Goal: Browse casually: Explore the website without a specific task or goal

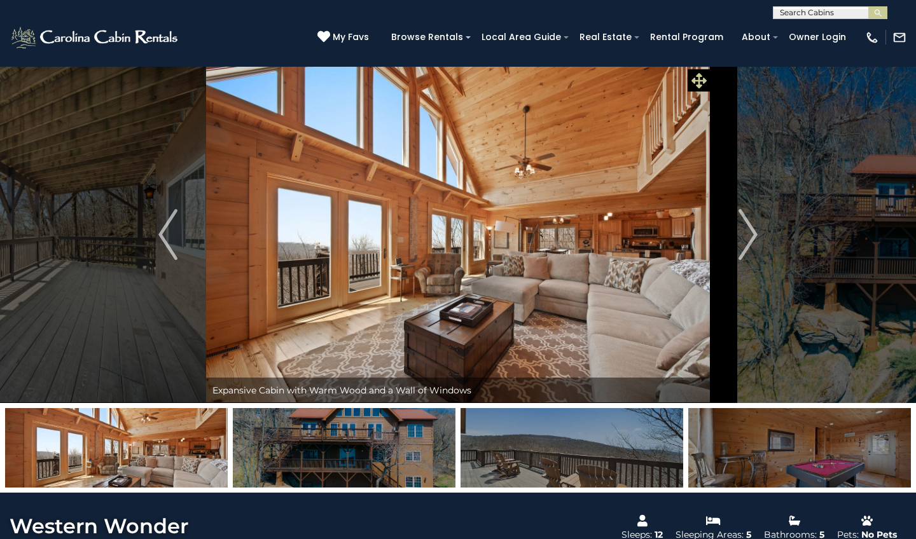
click at [702, 79] on icon at bounding box center [698, 80] width 15 height 15
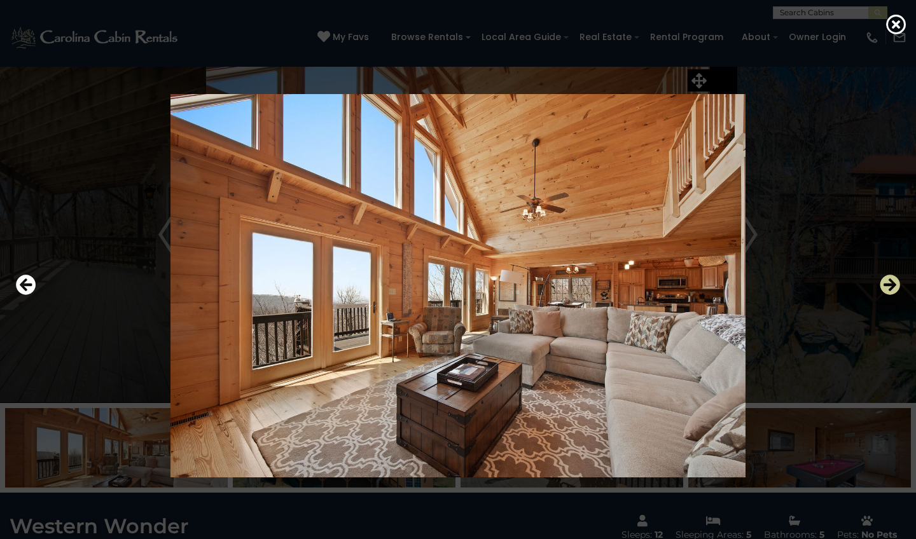
click at [890, 288] on icon "Next" at bounding box center [890, 285] width 20 height 20
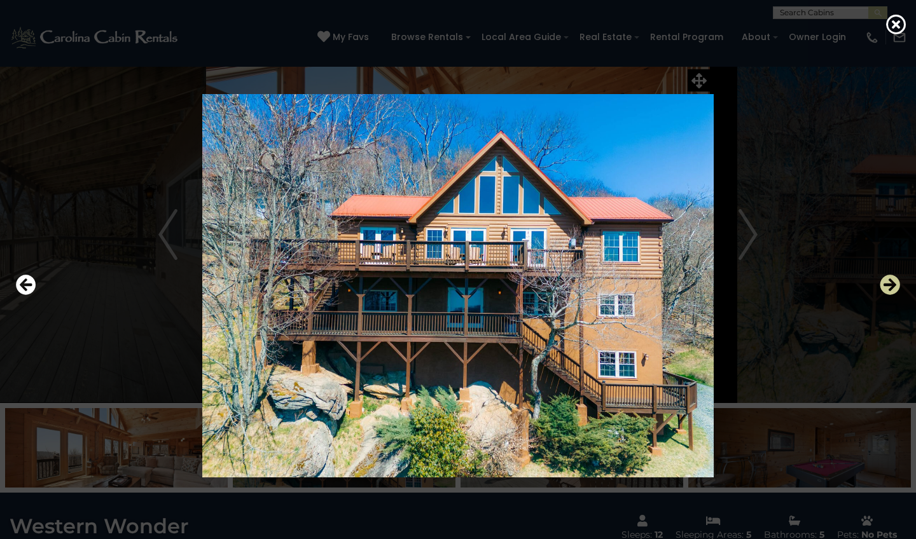
click at [890, 288] on icon "Next" at bounding box center [890, 285] width 20 height 20
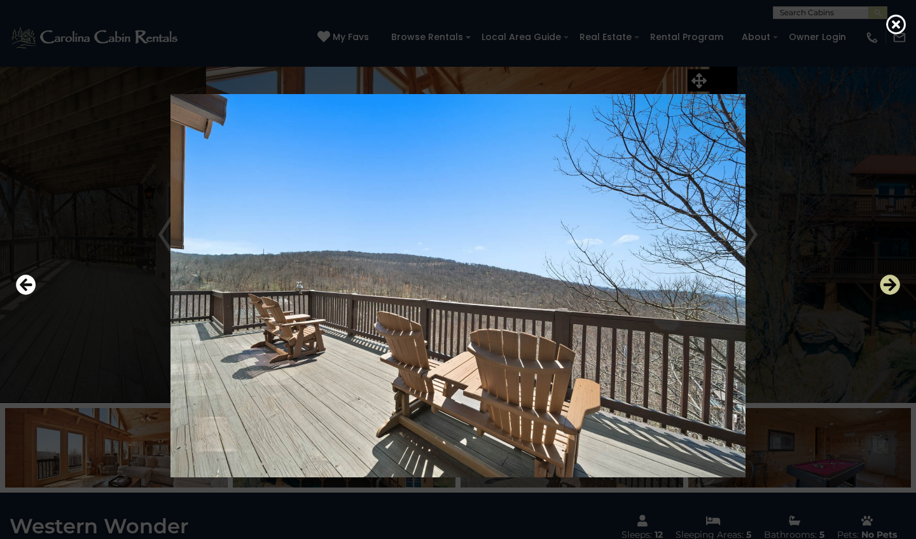
click at [890, 288] on icon "Next" at bounding box center [890, 285] width 20 height 20
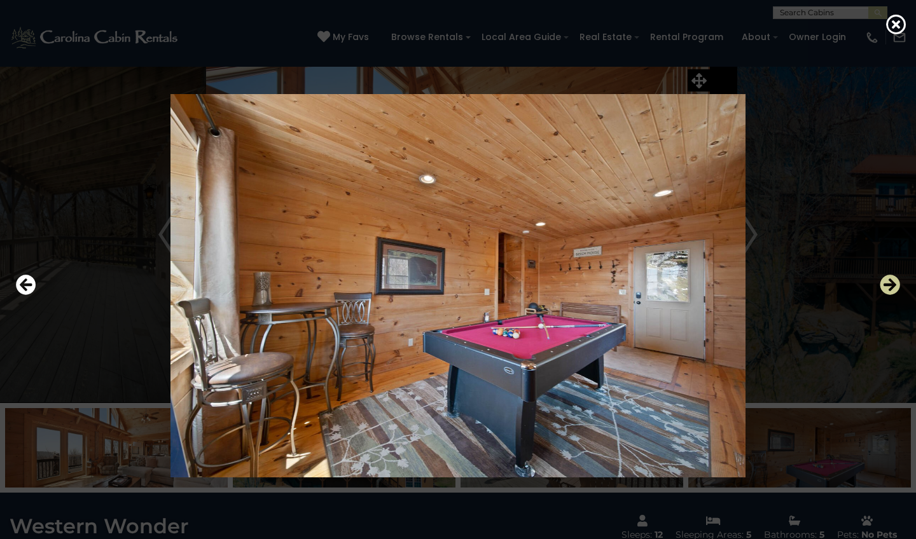
click at [890, 288] on icon "Next" at bounding box center [890, 285] width 20 height 20
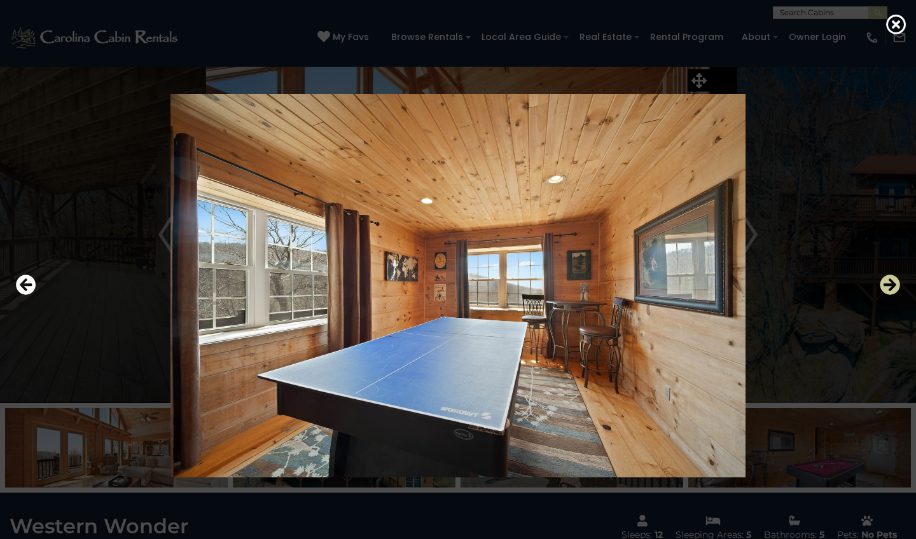
click at [894, 288] on icon "Next" at bounding box center [890, 285] width 20 height 20
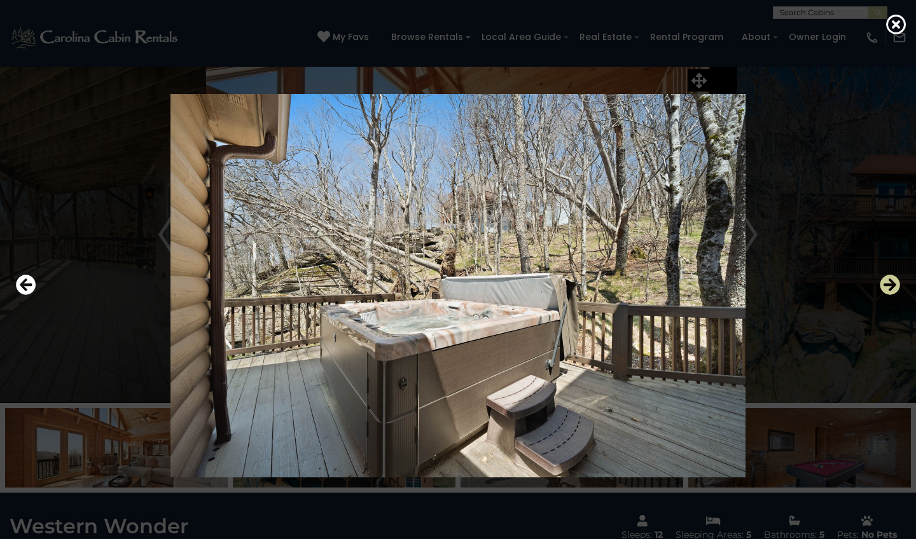
click at [889, 291] on icon "Next" at bounding box center [890, 285] width 20 height 20
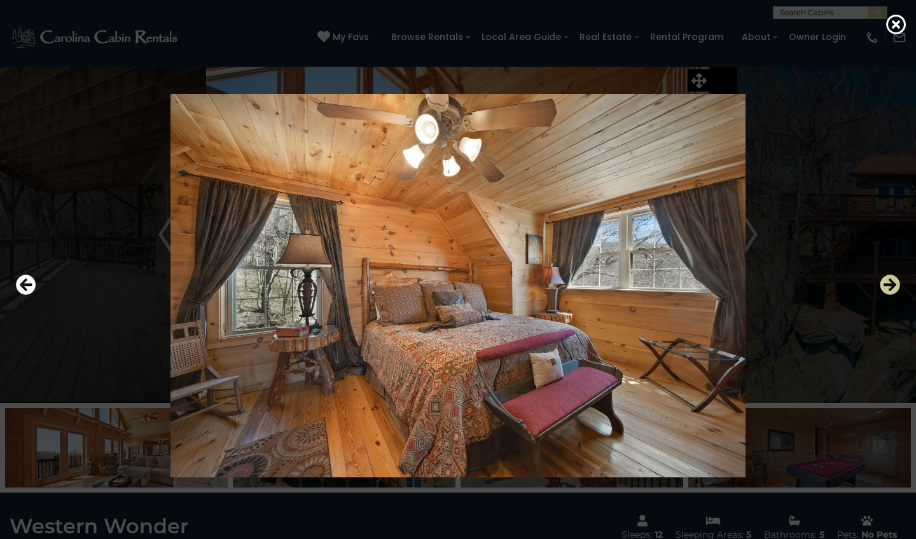
click at [889, 289] on icon "Next" at bounding box center [890, 285] width 20 height 20
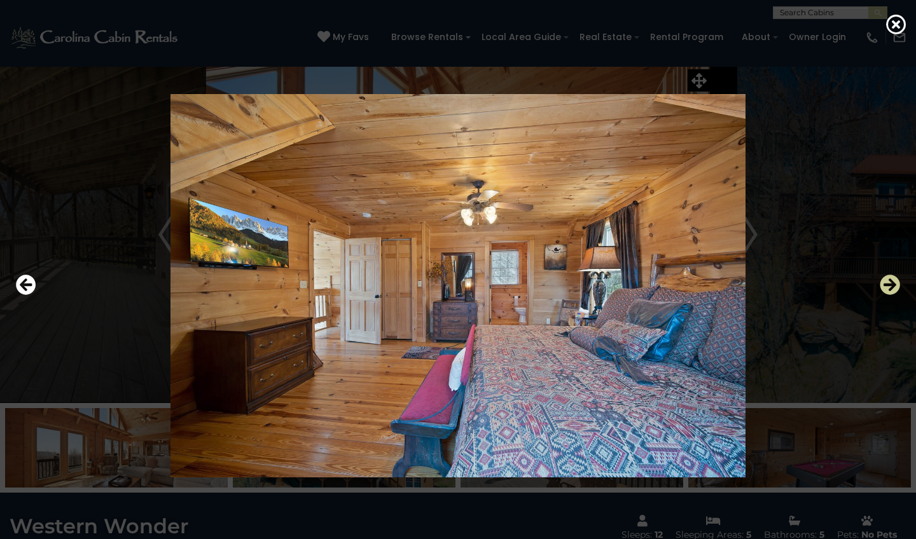
click at [889, 289] on icon "Next" at bounding box center [890, 285] width 20 height 20
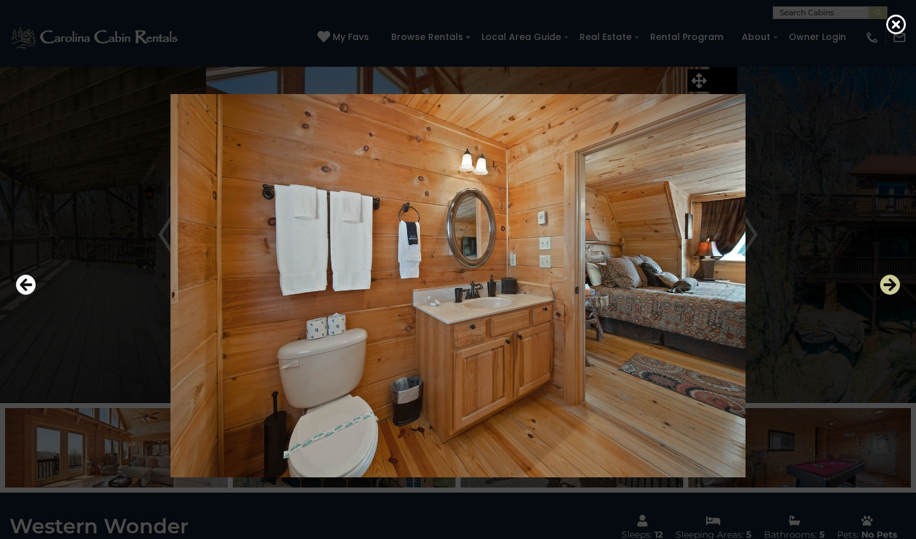
click at [889, 289] on icon "Next" at bounding box center [890, 285] width 20 height 20
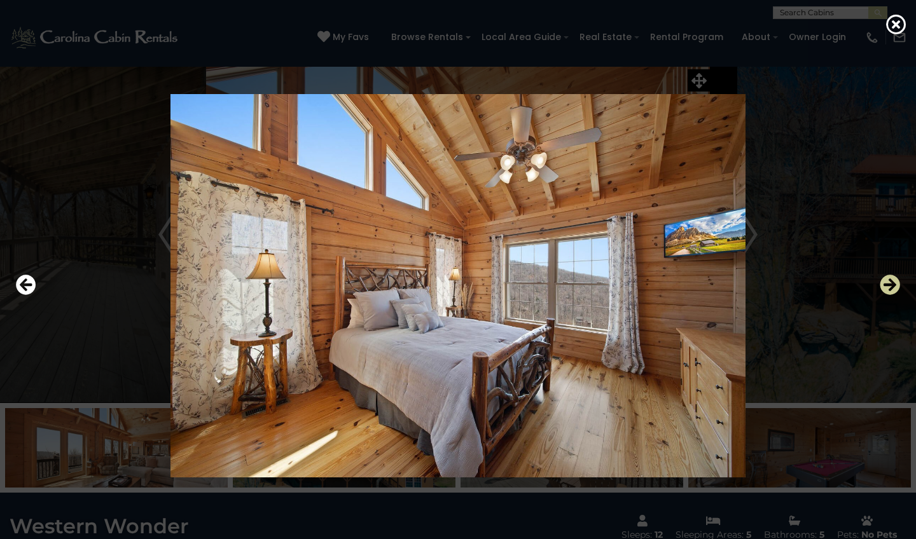
click at [889, 289] on icon "Next" at bounding box center [890, 285] width 20 height 20
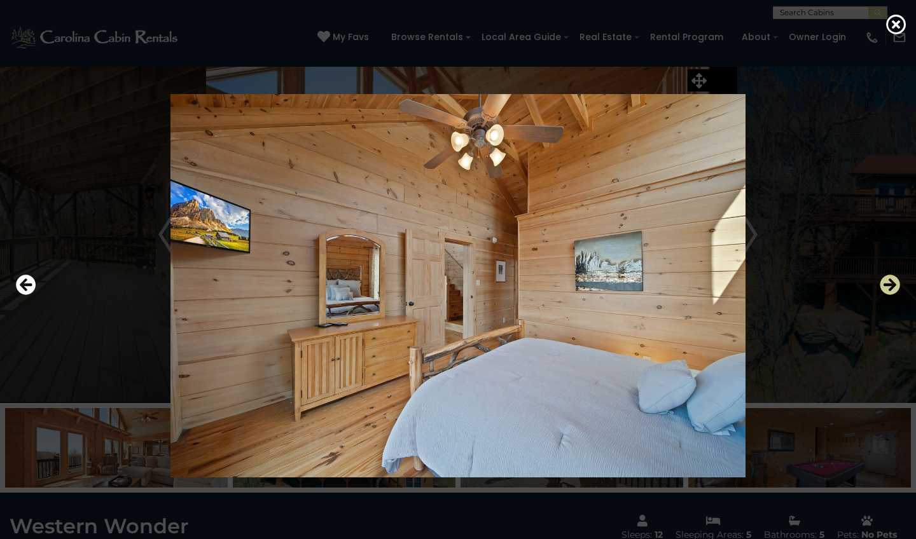
click at [889, 289] on icon "Next" at bounding box center [890, 285] width 20 height 20
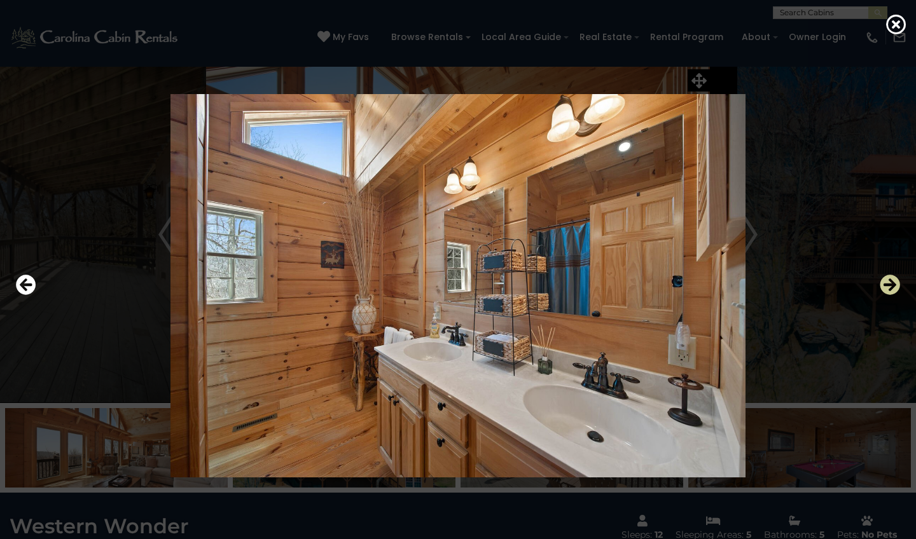
click at [889, 289] on icon "Next" at bounding box center [890, 285] width 20 height 20
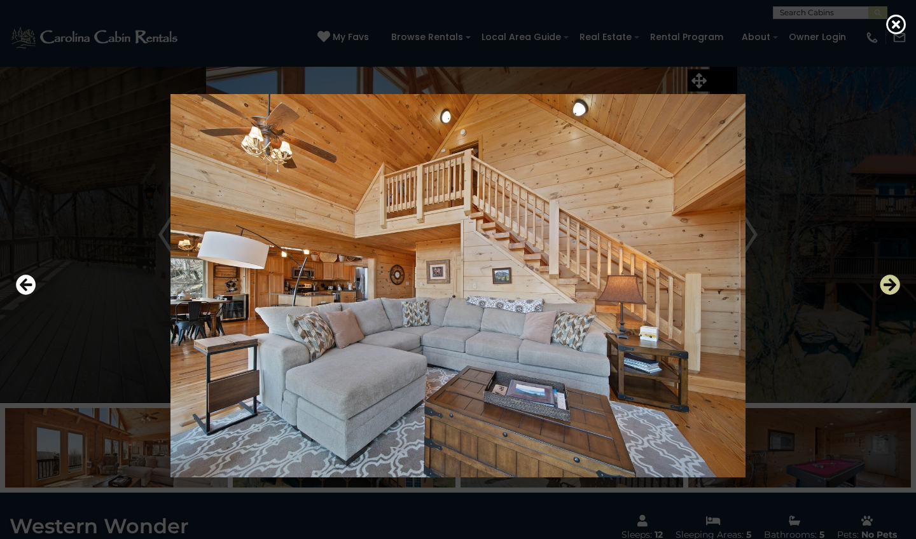
click at [889, 289] on icon "Next" at bounding box center [890, 285] width 20 height 20
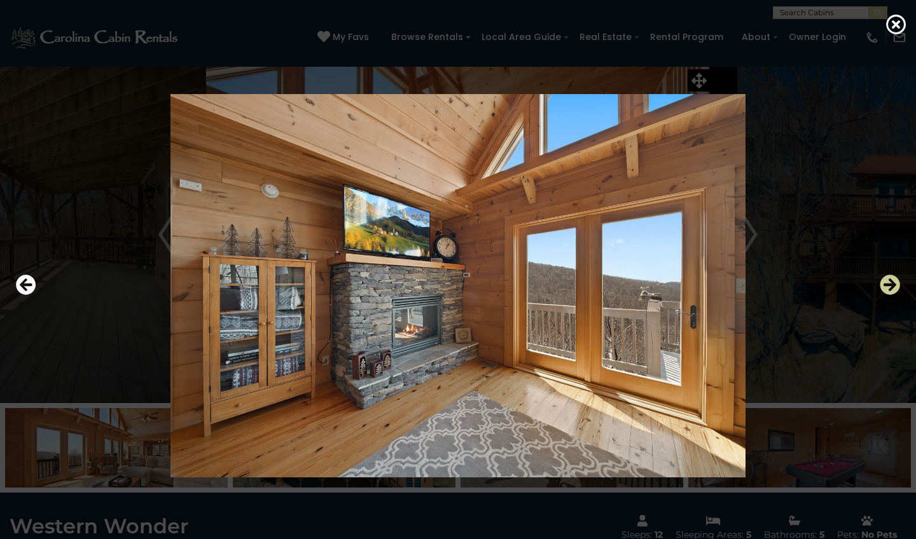
click at [889, 289] on icon "Next" at bounding box center [890, 285] width 20 height 20
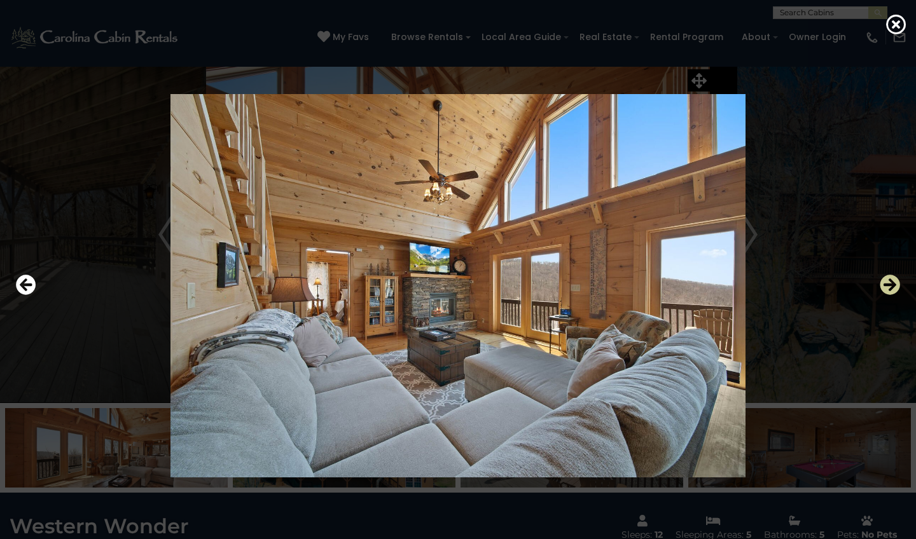
click at [889, 289] on icon "Next" at bounding box center [890, 285] width 20 height 20
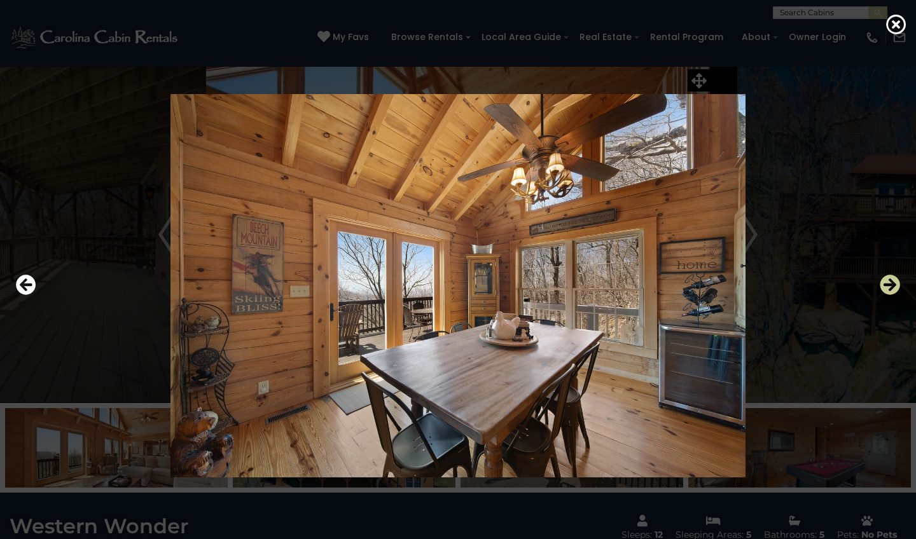
click at [889, 289] on icon "Next" at bounding box center [890, 285] width 20 height 20
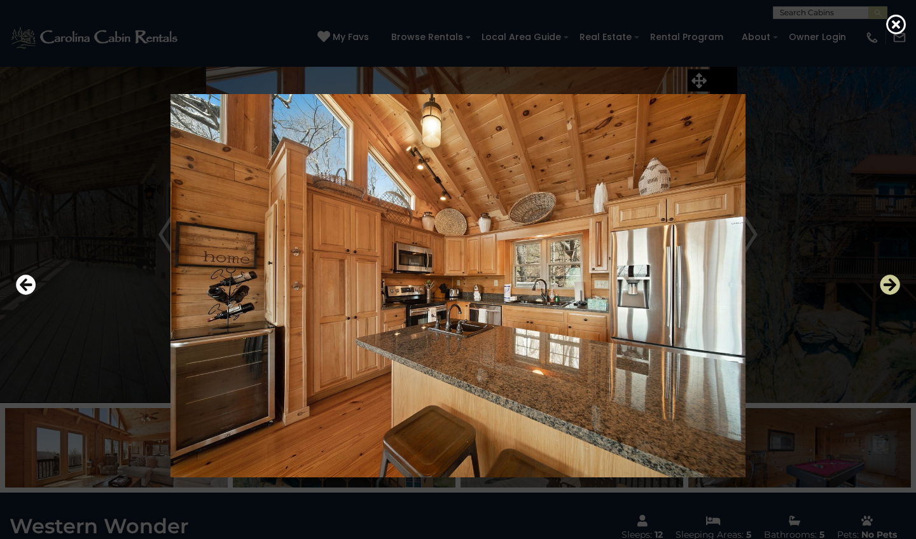
click at [889, 289] on icon "Next" at bounding box center [890, 285] width 20 height 20
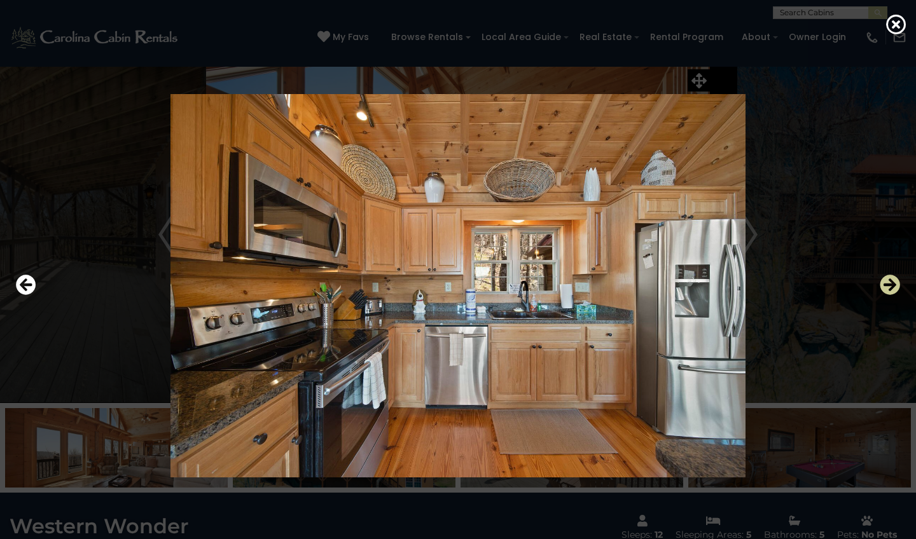
click at [889, 289] on icon "Next" at bounding box center [890, 285] width 20 height 20
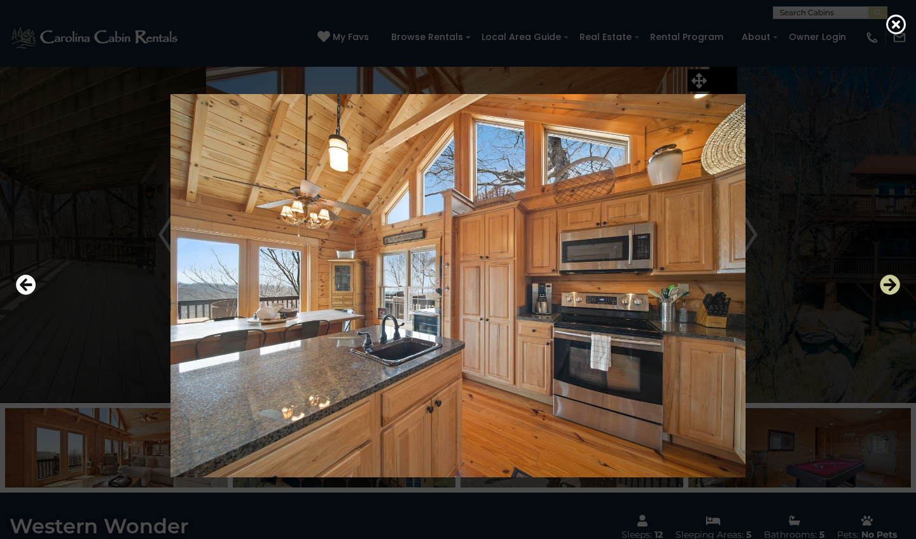
click at [889, 289] on icon "Next" at bounding box center [890, 285] width 20 height 20
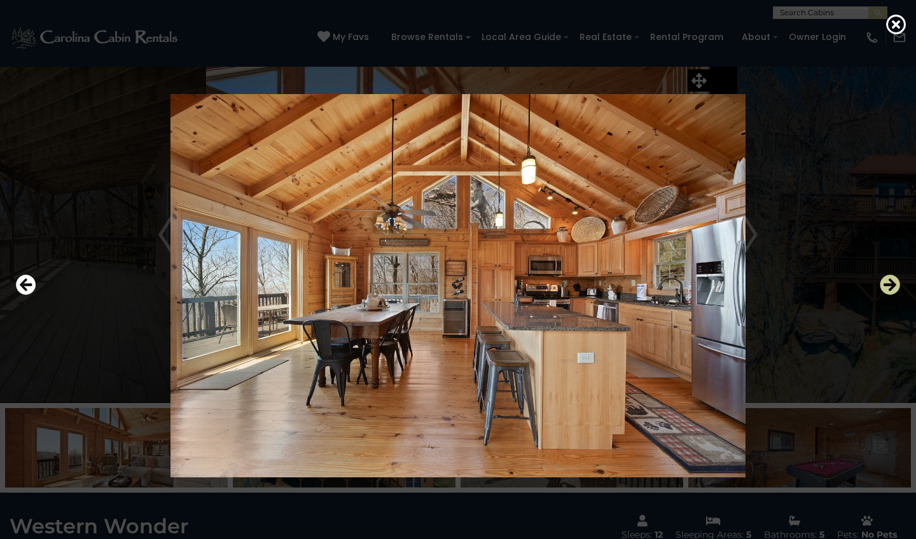
click at [889, 289] on icon "Next" at bounding box center [890, 285] width 20 height 20
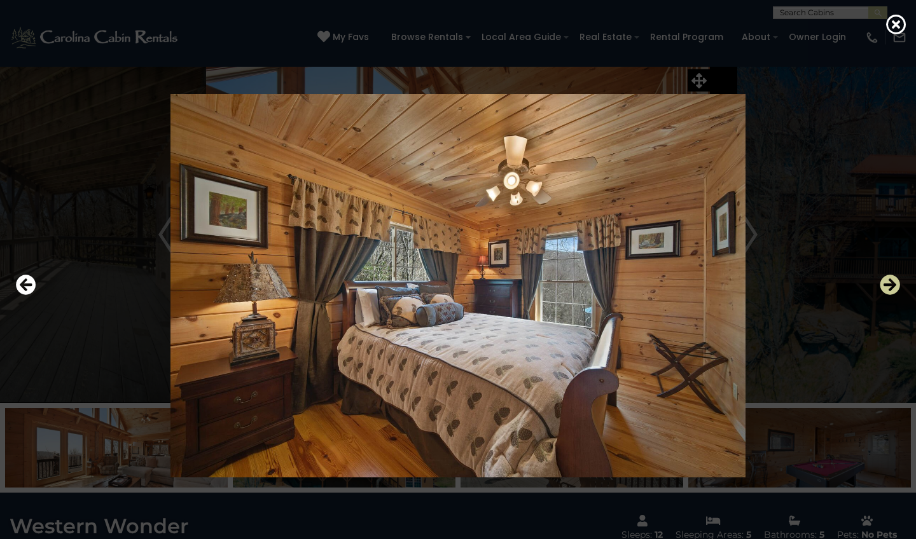
click at [889, 289] on icon "Next" at bounding box center [890, 285] width 20 height 20
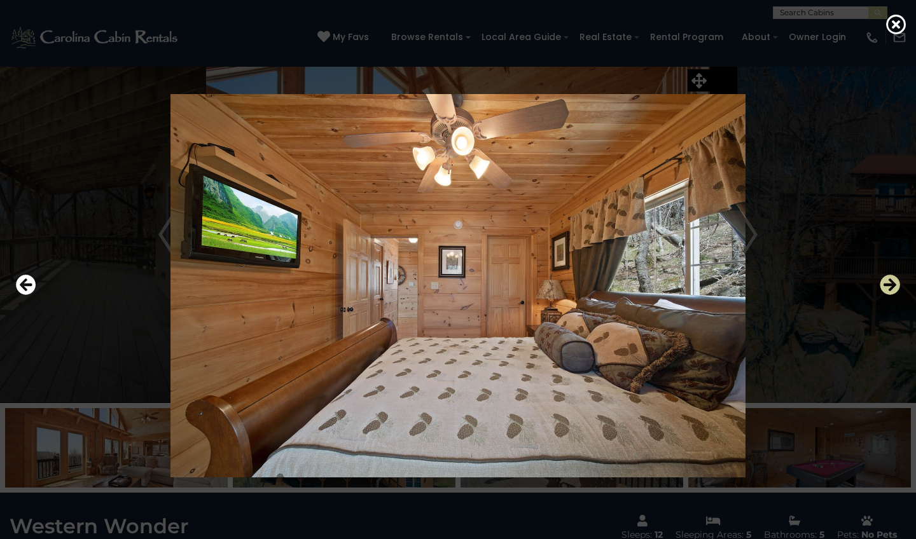
click at [889, 289] on icon "Next" at bounding box center [890, 285] width 20 height 20
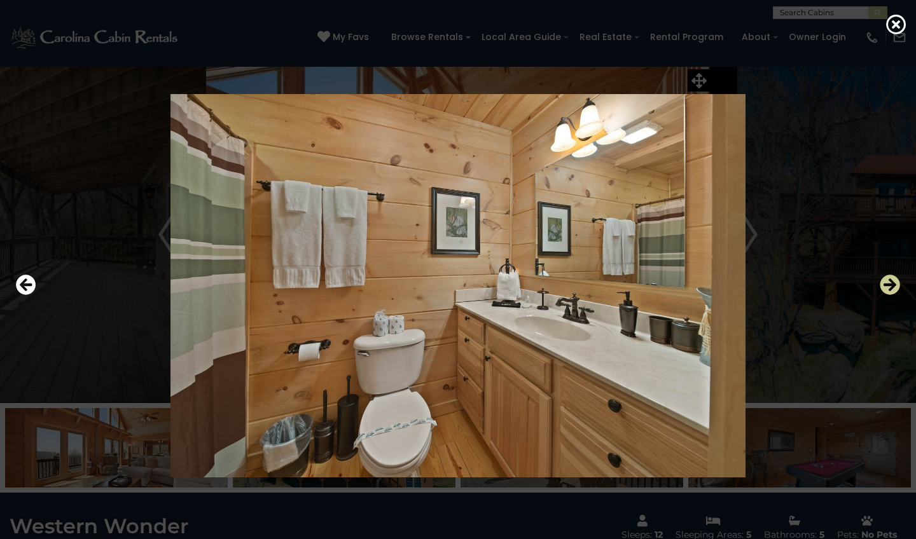
click at [889, 289] on icon "Next" at bounding box center [890, 285] width 20 height 20
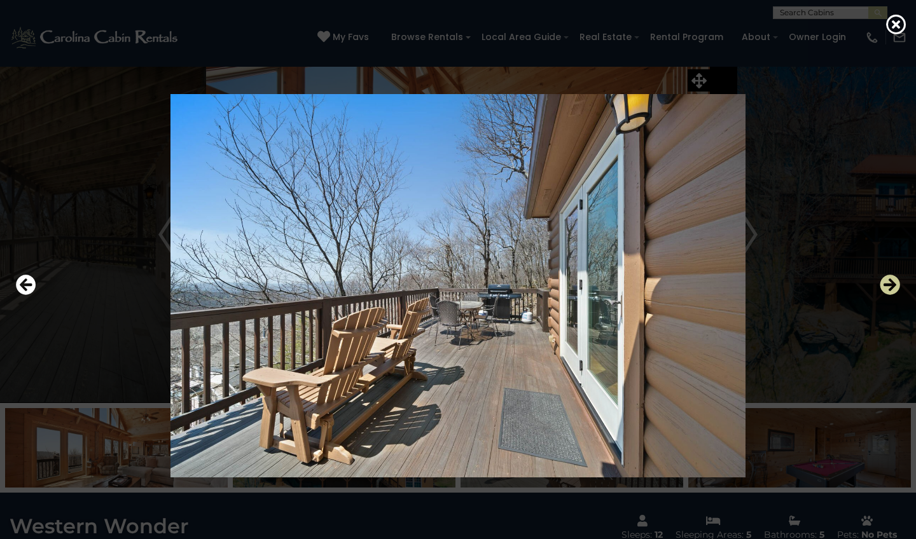
click at [889, 289] on icon "Next" at bounding box center [890, 285] width 20 height 20
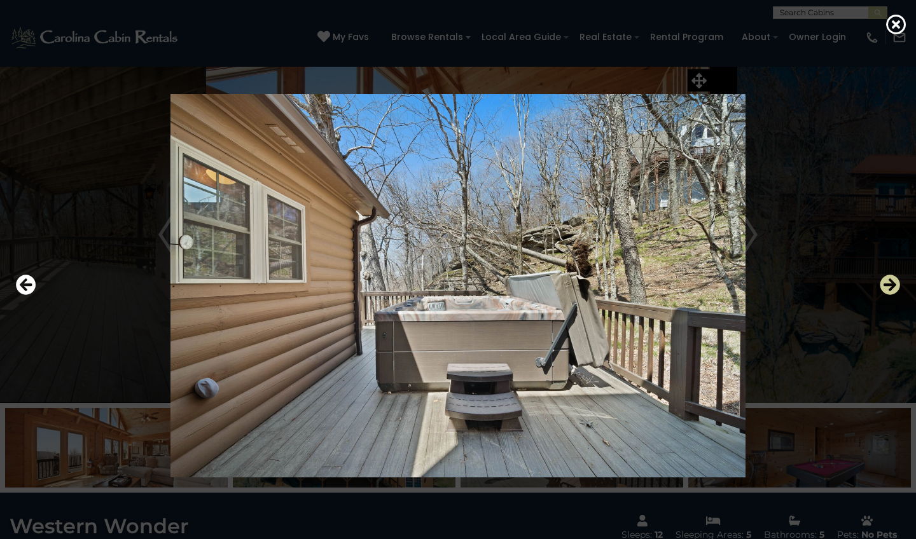
click at [889, 289] on icon "Next" at bounding box center [890, 285] width 20 height 20
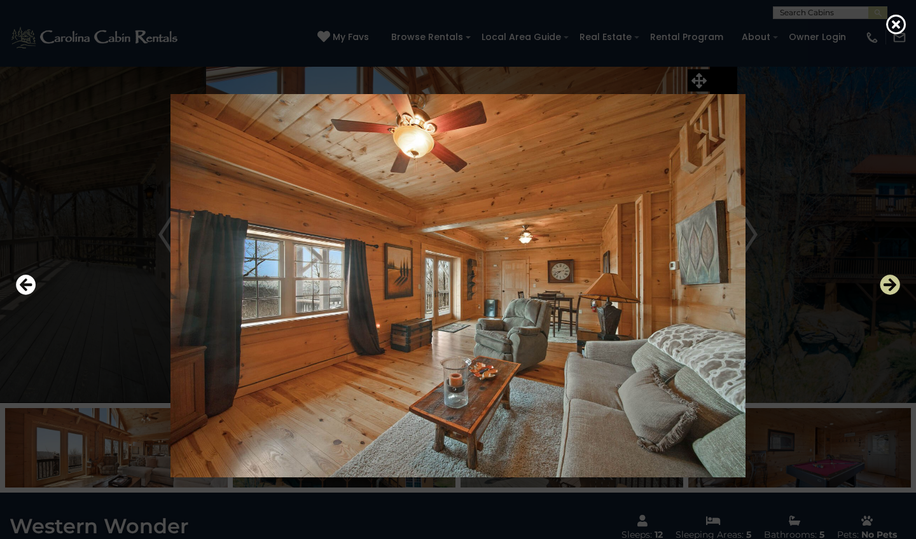
click at [889, 289] on icon "Next" at bounding box center [890, 285] width 20 height 20
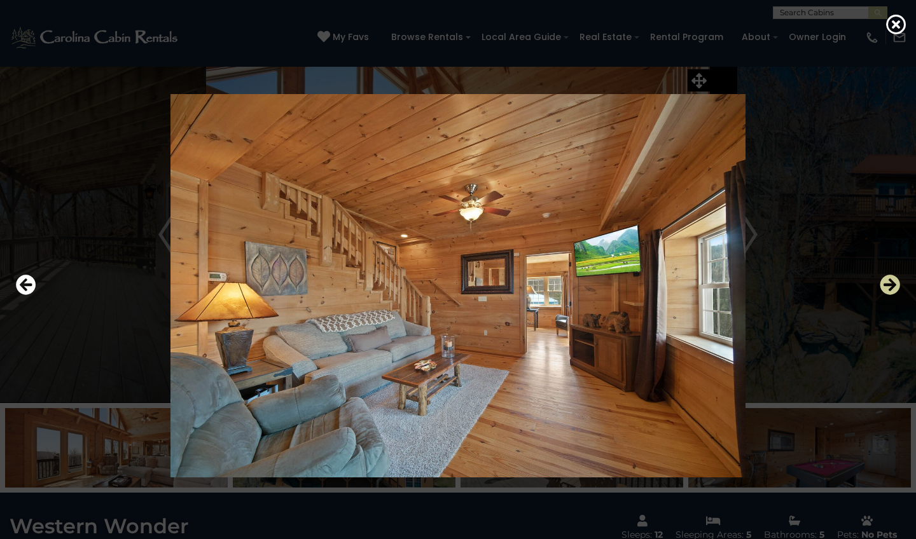
click at [889, 289] on icon "Next" at bounding box center [890, 285] width 20 height 20
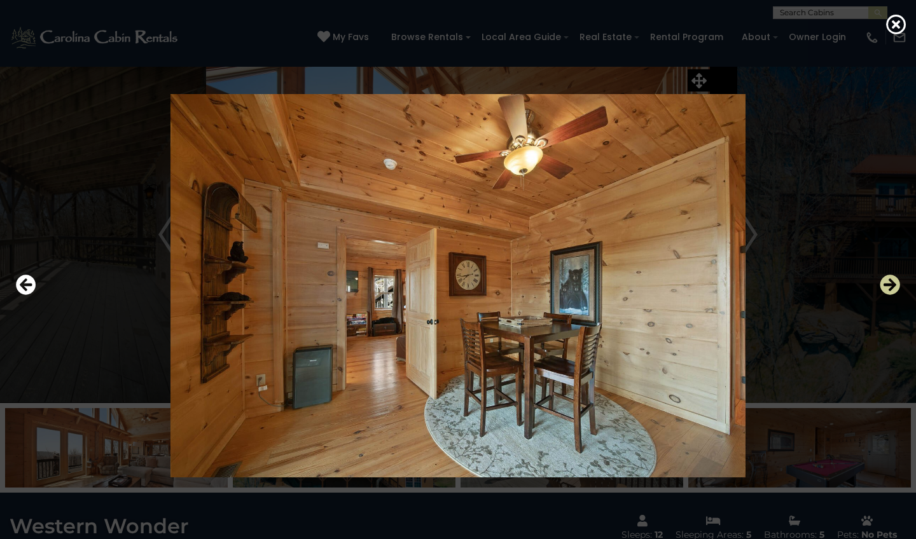
click at [889, 289] on icon "Next" at bounding box center [890, 285] width 20 height 20
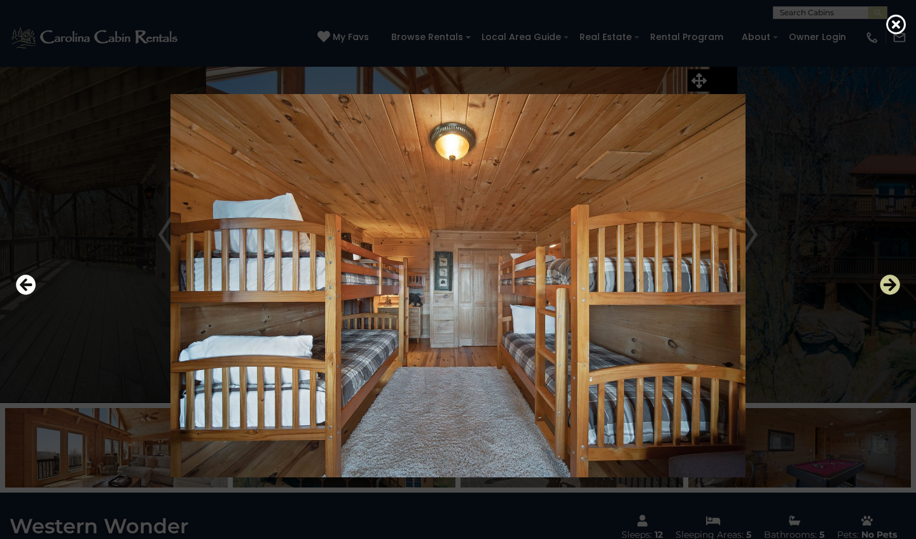
click at [889, 289] on icon "Next" at bounding box center [890, 285] width 20 height 20
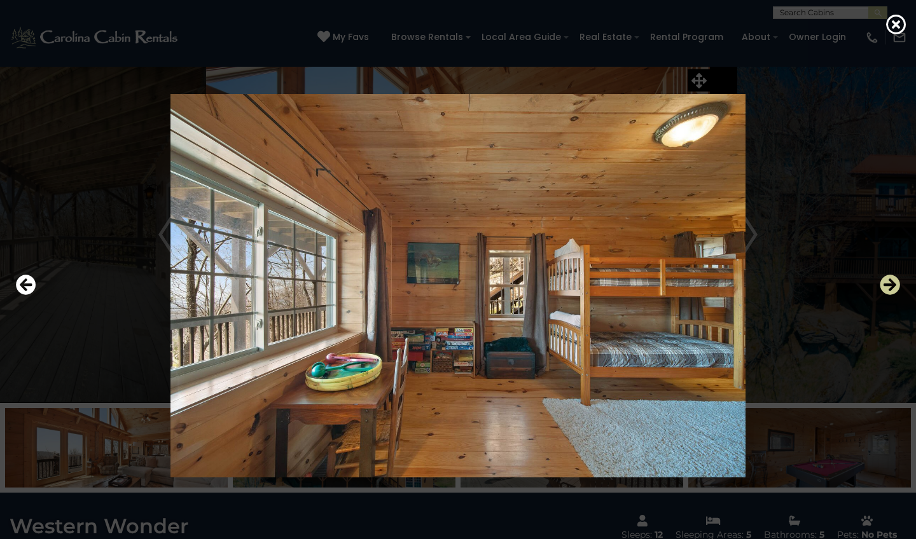
click at [889, 289] on icon "Next" at bounding box center [890, 285] width 20 height 20
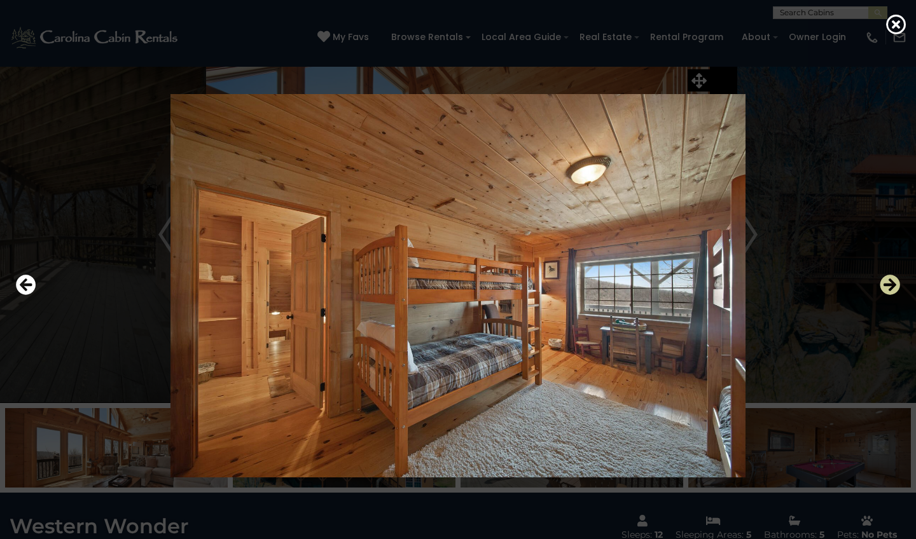
click at [889, 289] on icon "Next" at bounding box center [890, 285] width 20 height 20
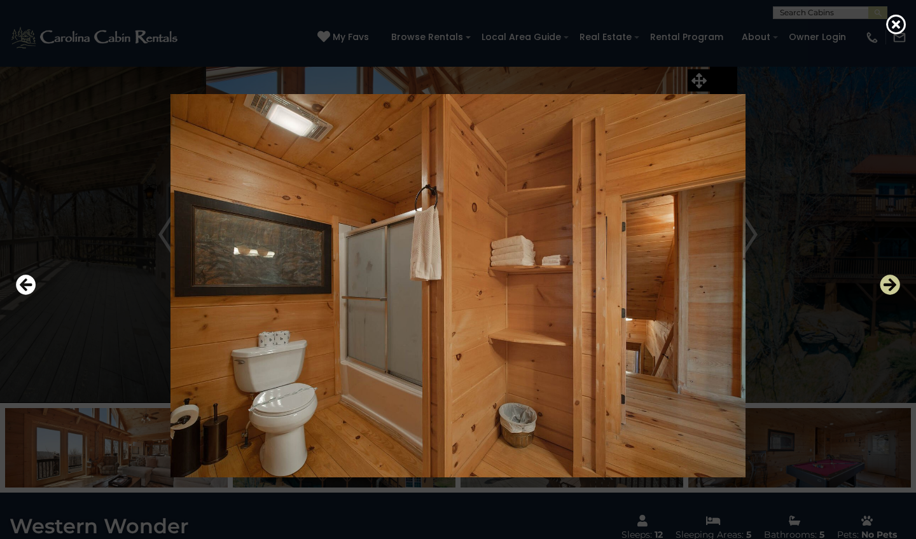
click at [889, 289] on icon "Next" at bounding box center [890, 285] width 20 height 20
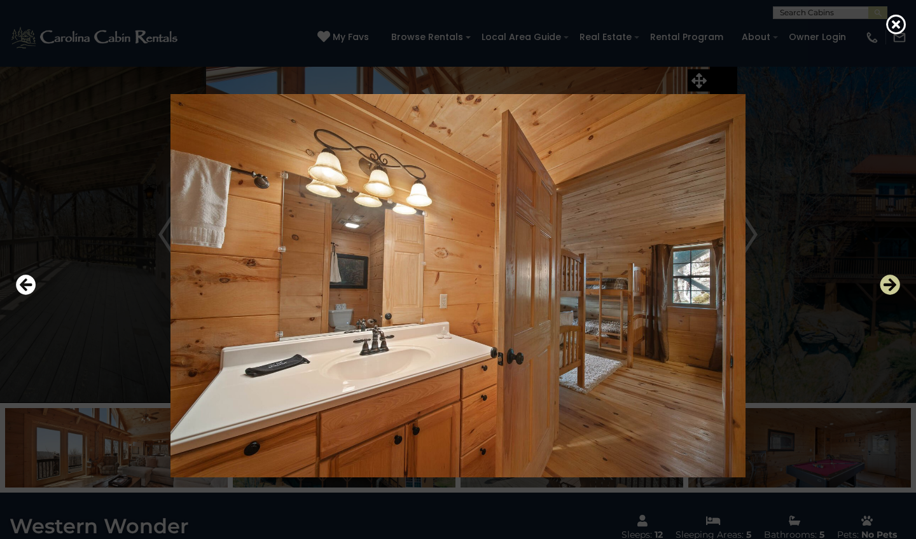
click at [889, 289] on icon "Next" at bounding box center [890, 285] width 20 height 20
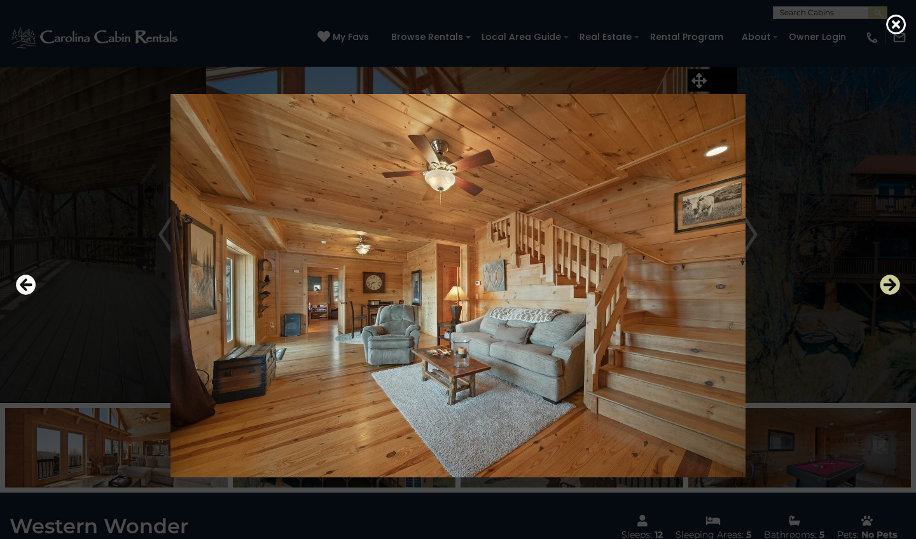
click at [889, 289] on icon "Next" at bounding box center [890, 285] width 20 height 20
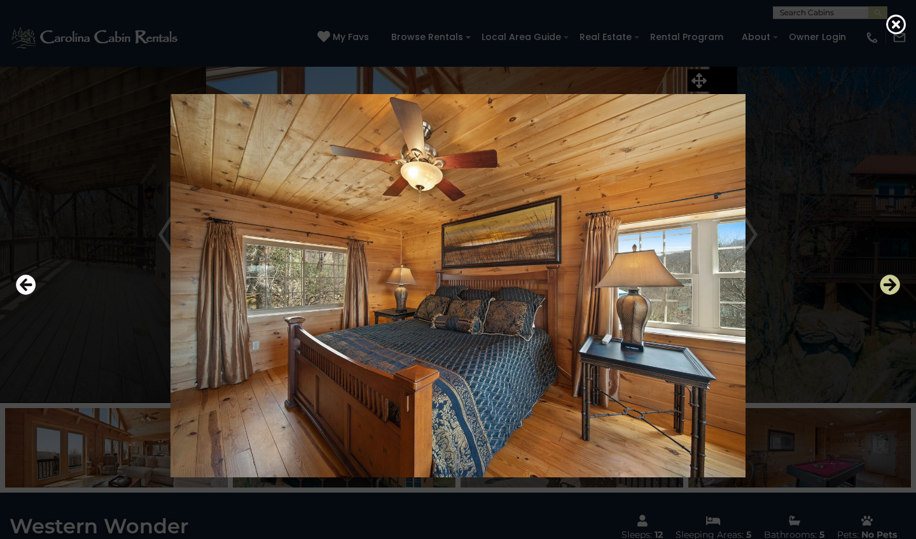
click at [889, 289] on icon "Next" at bounding box center [890, 285] width 20 height 20
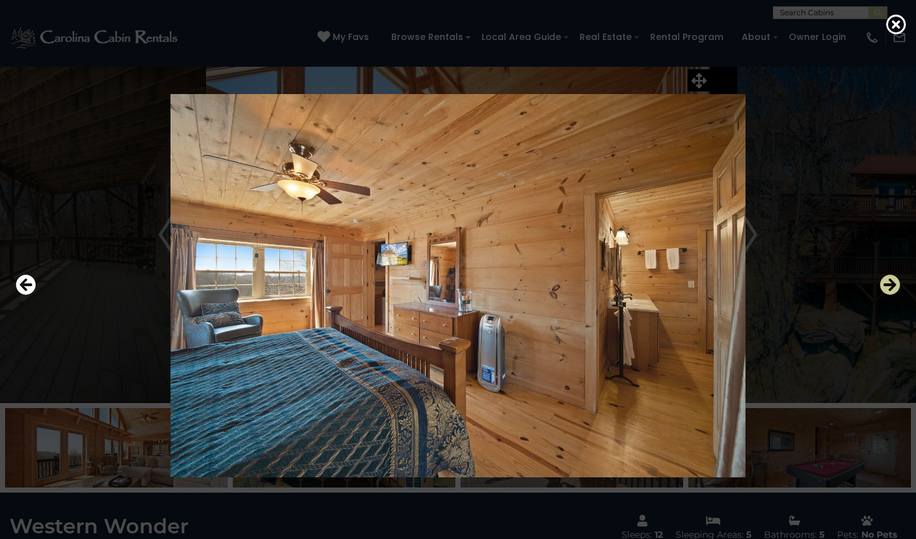
click at [889, 289] on icon "Next" at bounding box center [890, 285] width 20 height 20
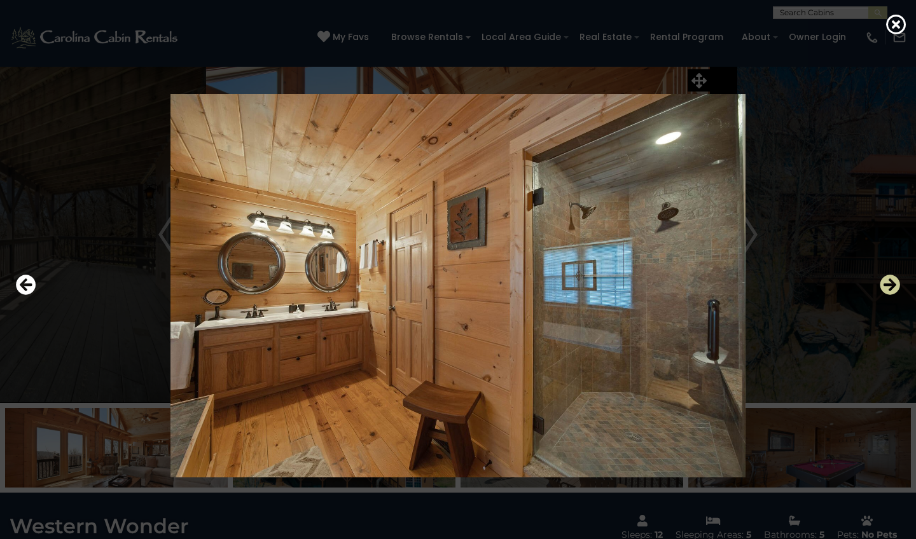
click at [889, 289] on icon "Next" at bounding box center [890, 285] width 20 height 20
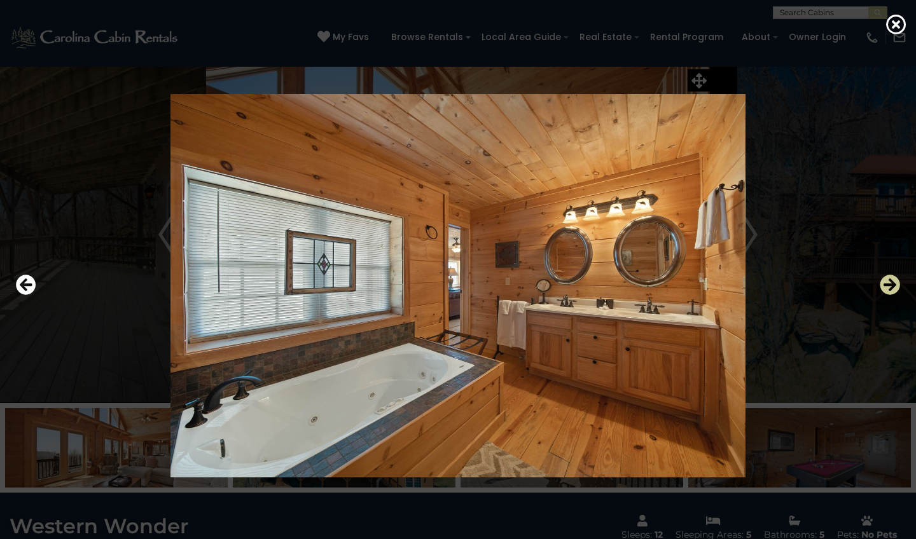
click at [889, 289] on icon "Next" at bounding box center [890, 285] width 20 height 20
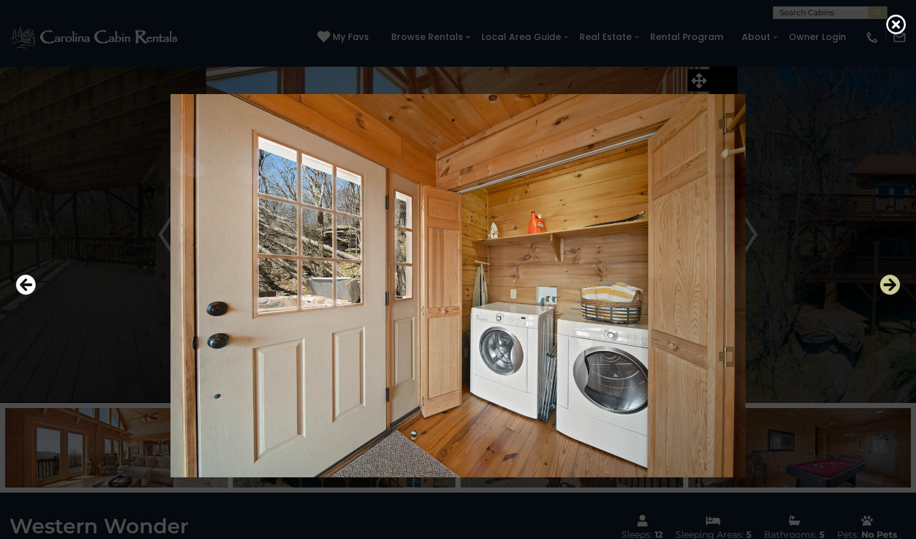
click at [889, 289] on icon "Next" at bounding box center [890, 285] width 20 height 20
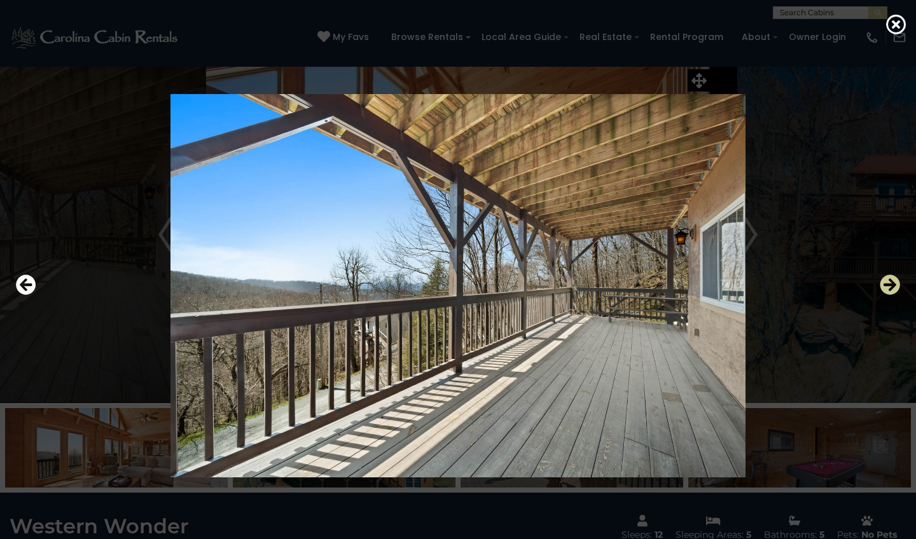
click at [889, 289] on icon "Next" at bounding box center [890, 285] width 20 height 20
